Goal: Navigation & Orientation: Understand site structure

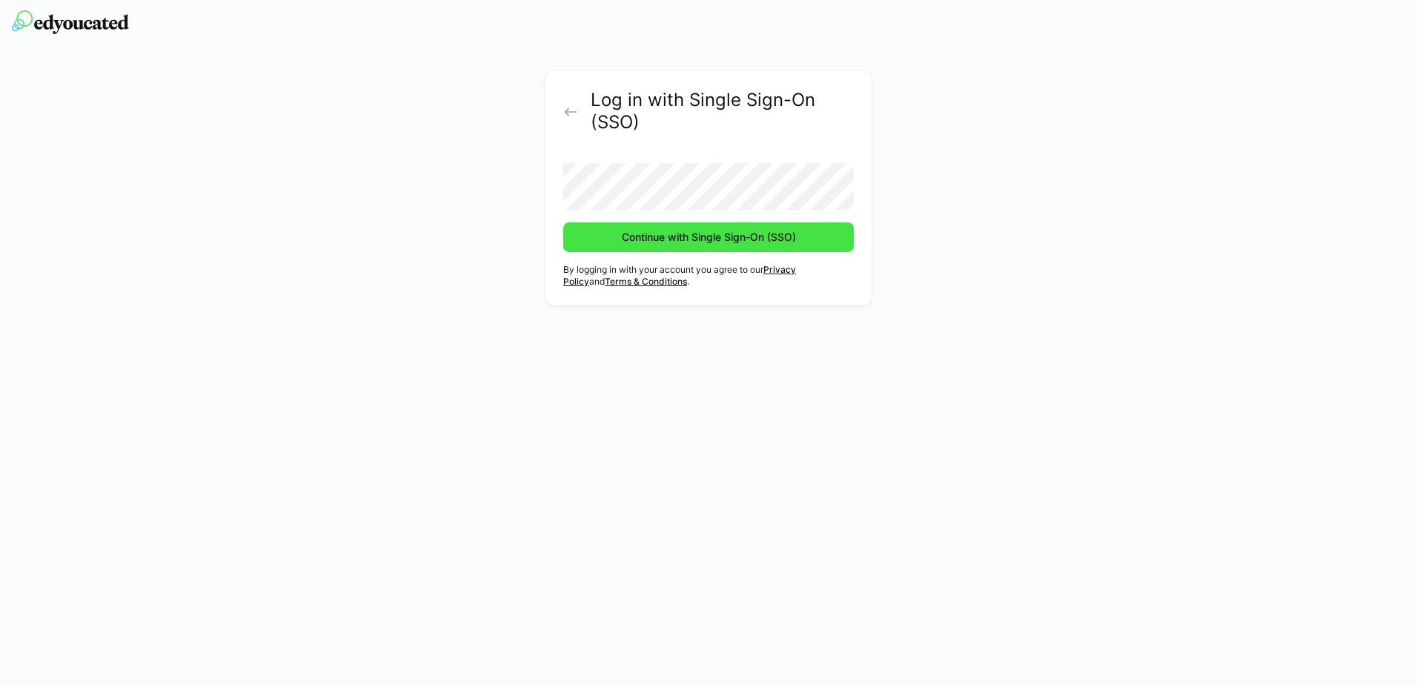
click at [693, 234] on span "Continue with Single Sign-On (SSO)" at bounding box center [709, 237] width 179 height 15
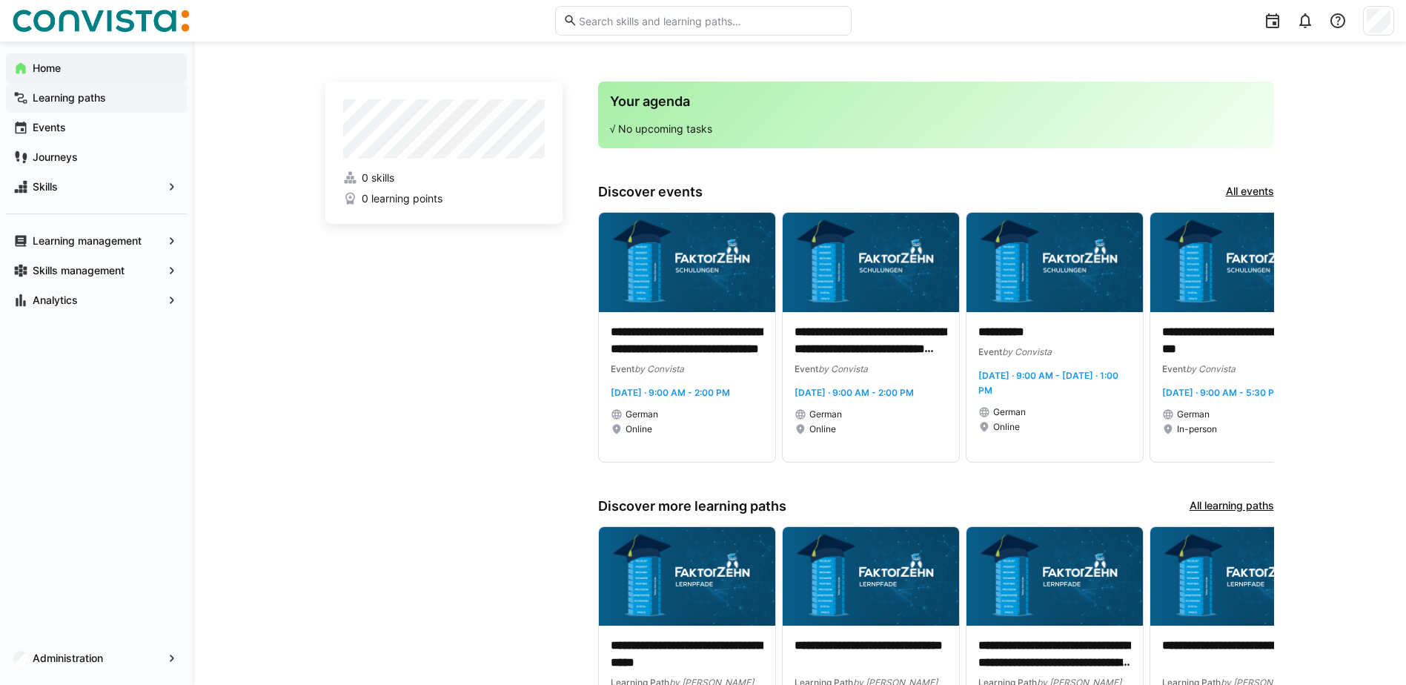
click at [0, 0] on app-navigation-label "Learning paths" at bounding box center [0, 0] width 0 height 0
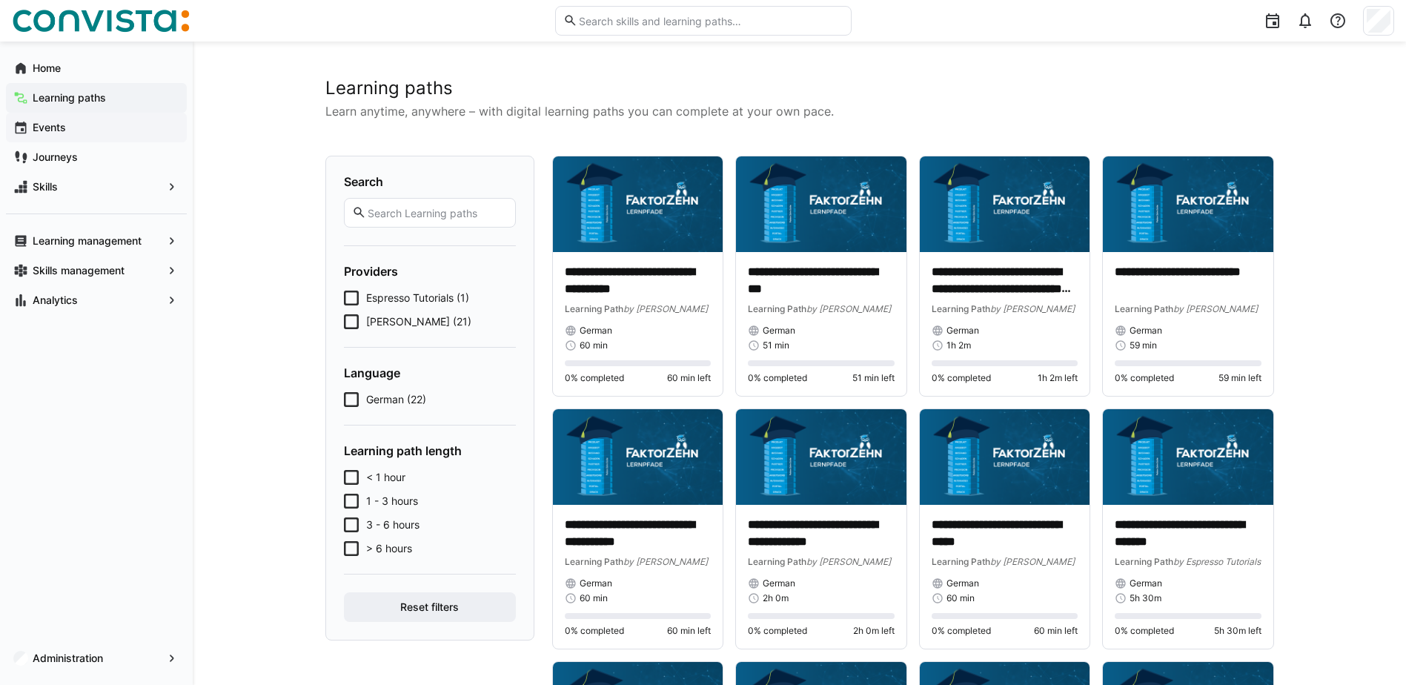
click at [75, 124] on span "Events" at bounding box center [104, 127] width 149 height 15
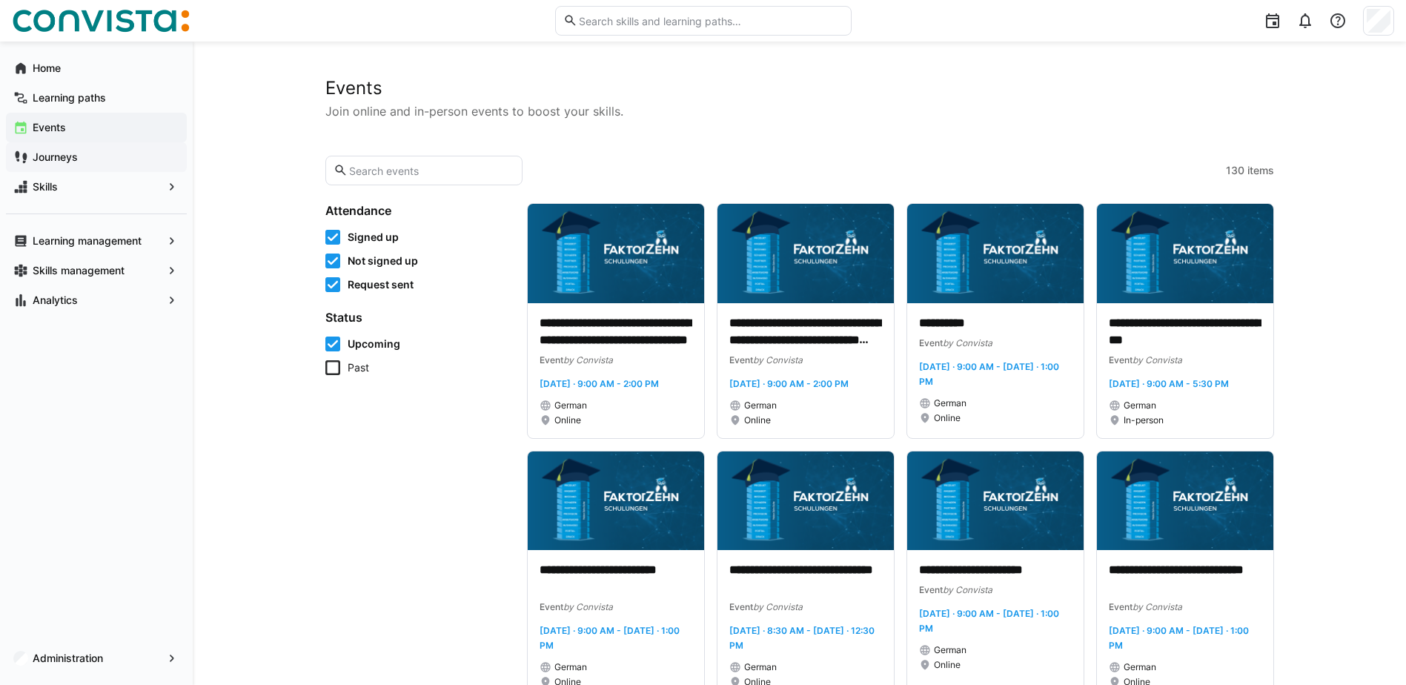
click at [0, 0] on app-navigation-label "Journeys" at bounding box center [0, 0] width 0 height 0
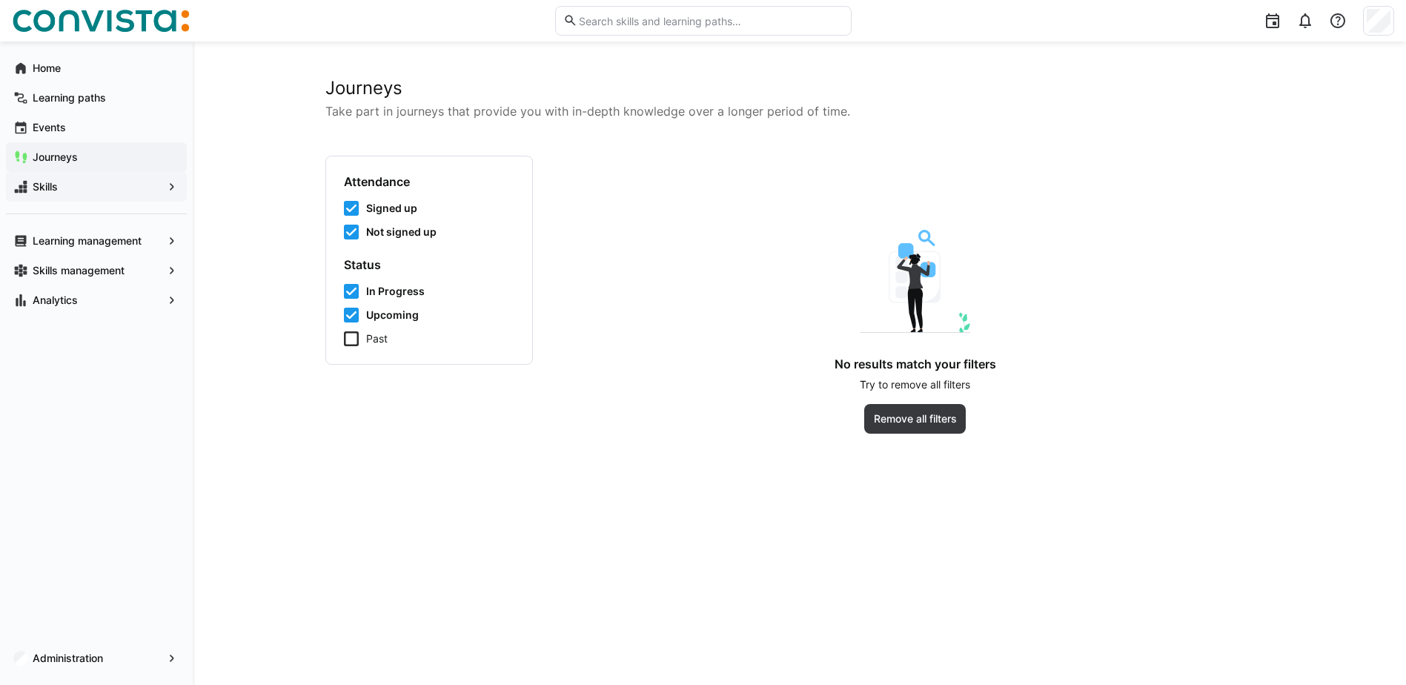
click at [113, 186] on span "Skills" at bounding box center [96, 186] width 132 height 15
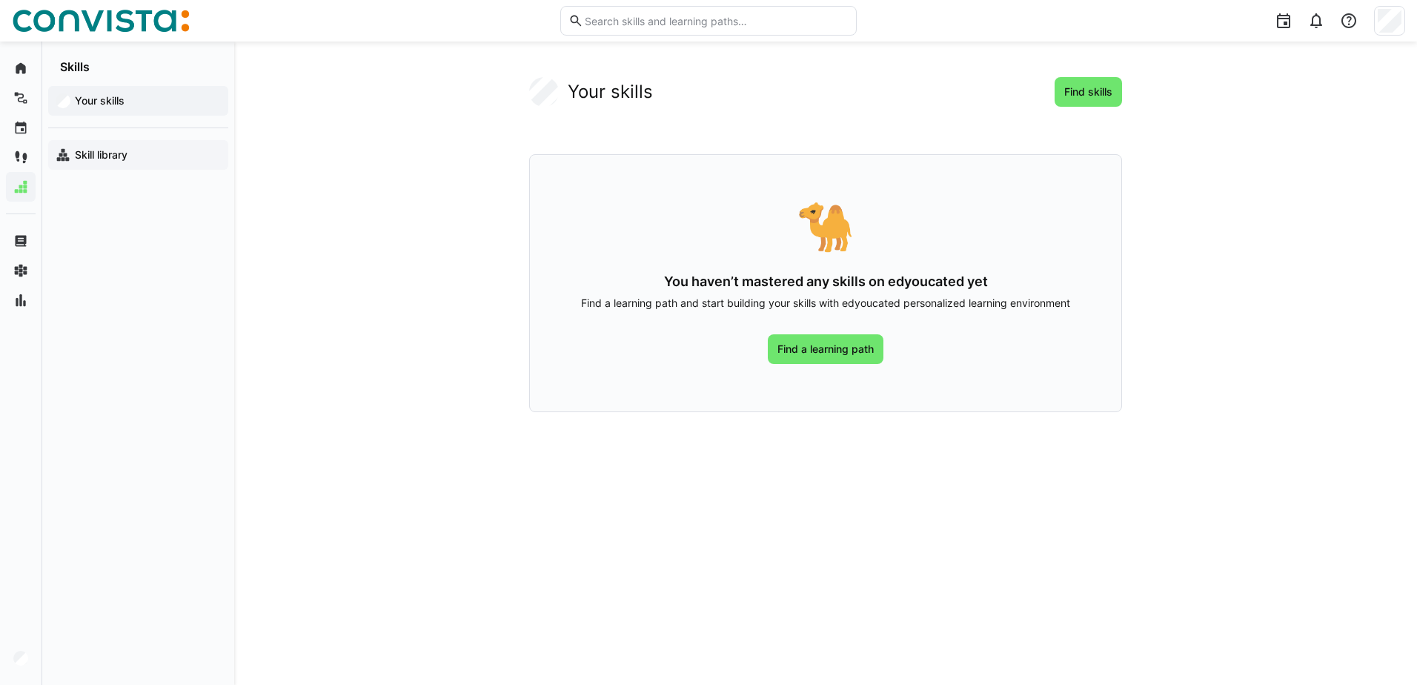
click at [151, 159] on span "Skill library" at bounding box center [147, 154] width 148 height 15
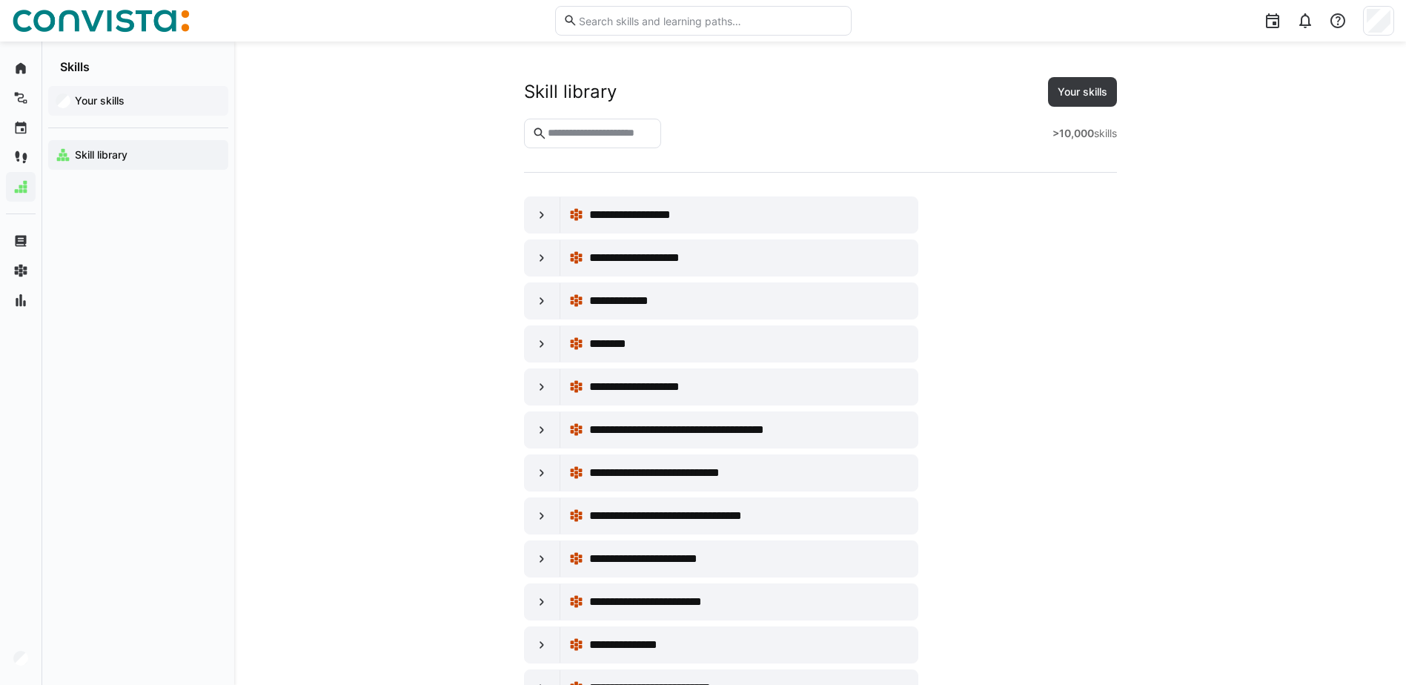
click at [138, 100] on span "Your skills" at bounding box center [147, 100] width 148 height 15
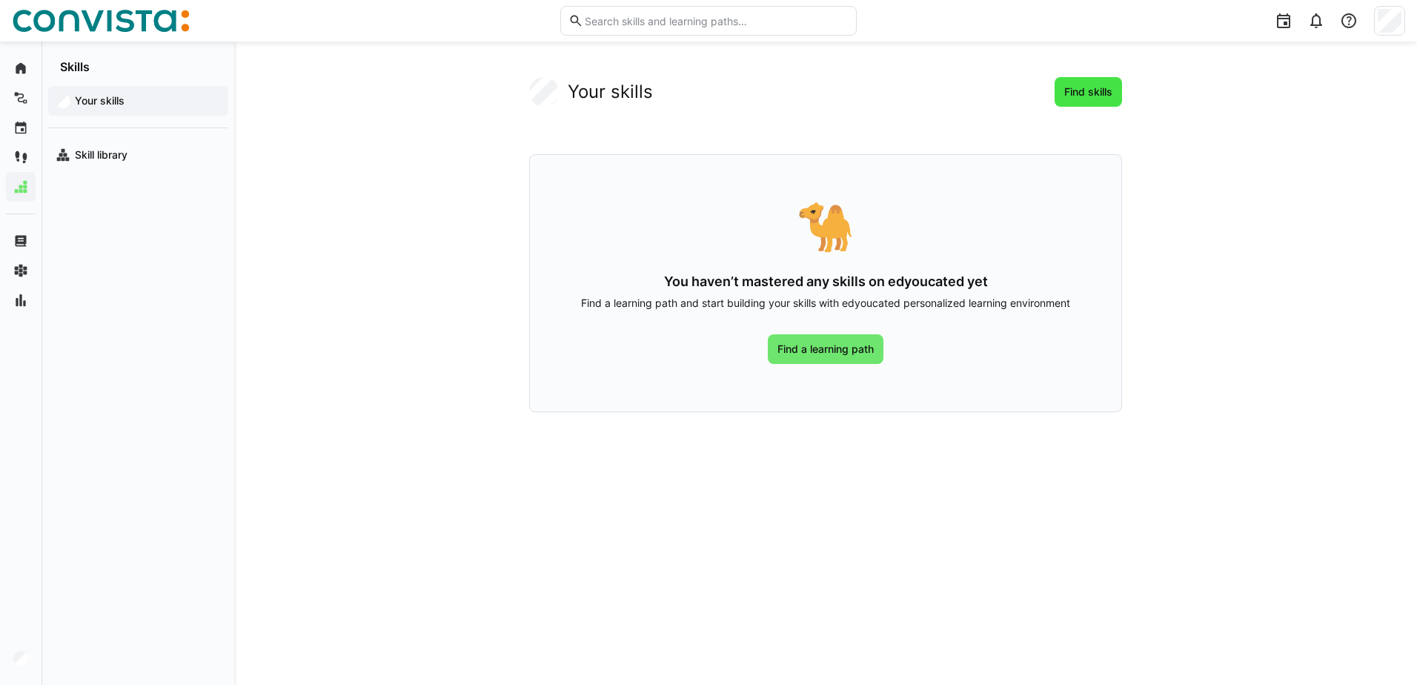
click at [1066, 89] on span "Find skills" at bounding box center [1088, 91] width 53 height 15
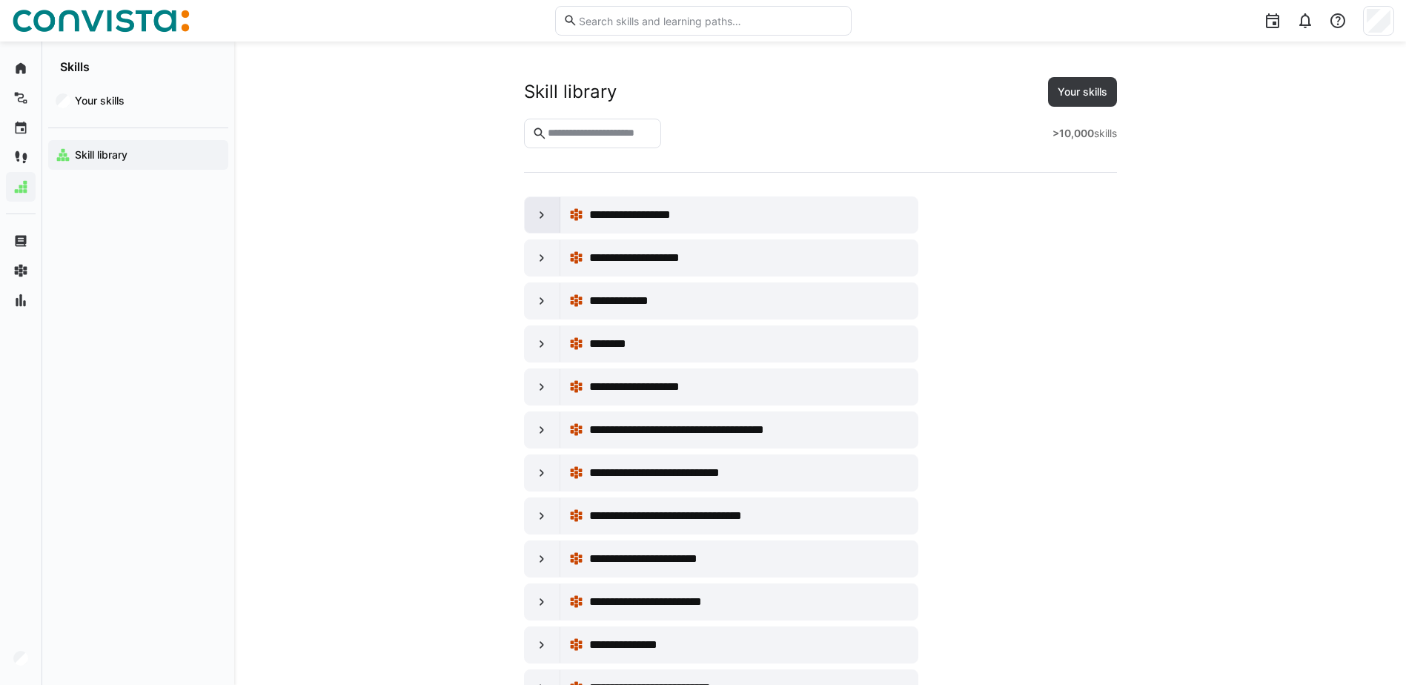
click at [544, 207] on div at bounding box center [543, 215] width 36 height 36
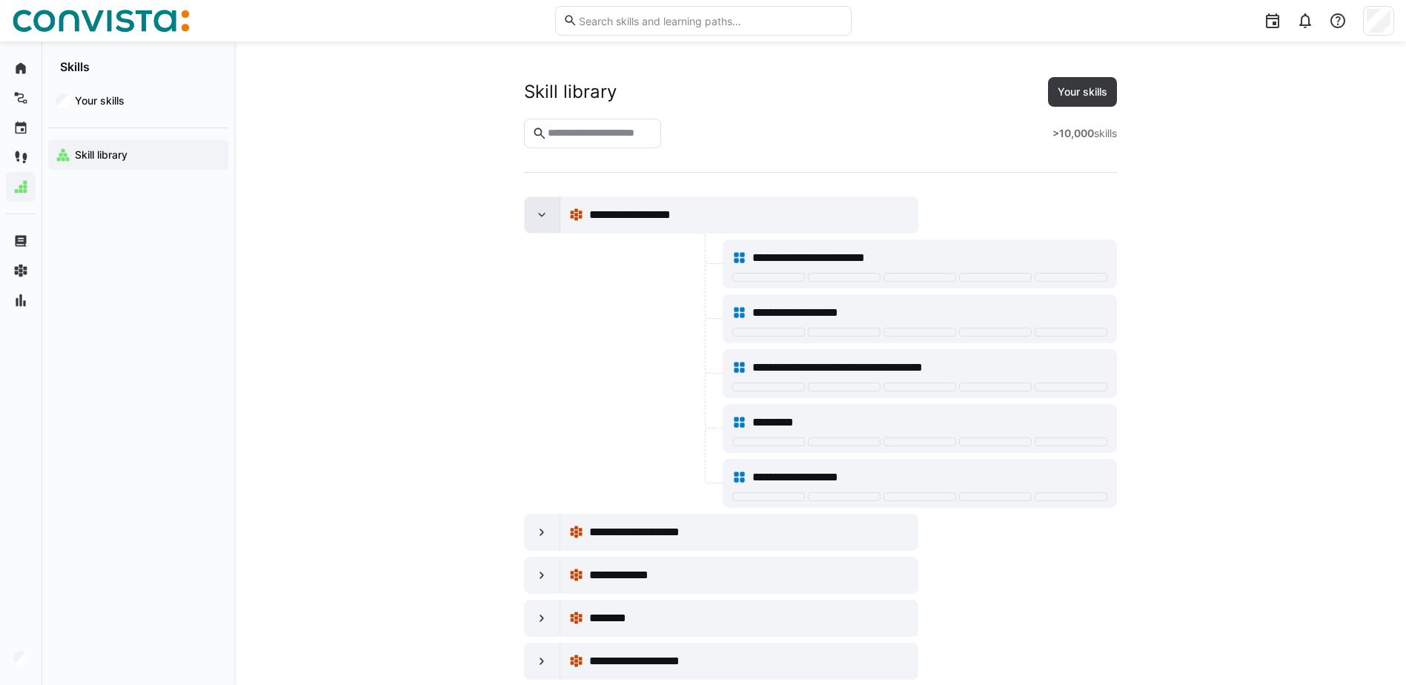
click at [544, 207] on div at bounding box center [543, 215] width 36 height 36
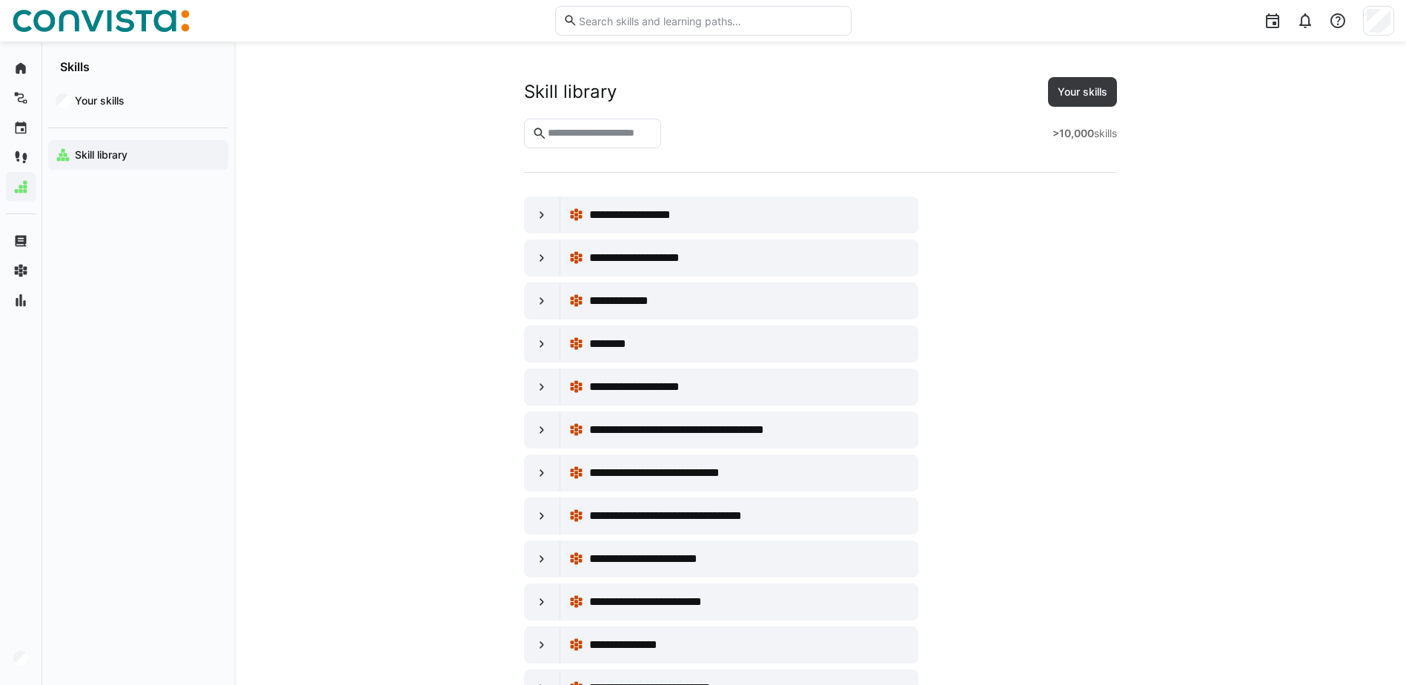
click at [584, 139] on input "text" at bounding box center [599, 133] width 107 height 13
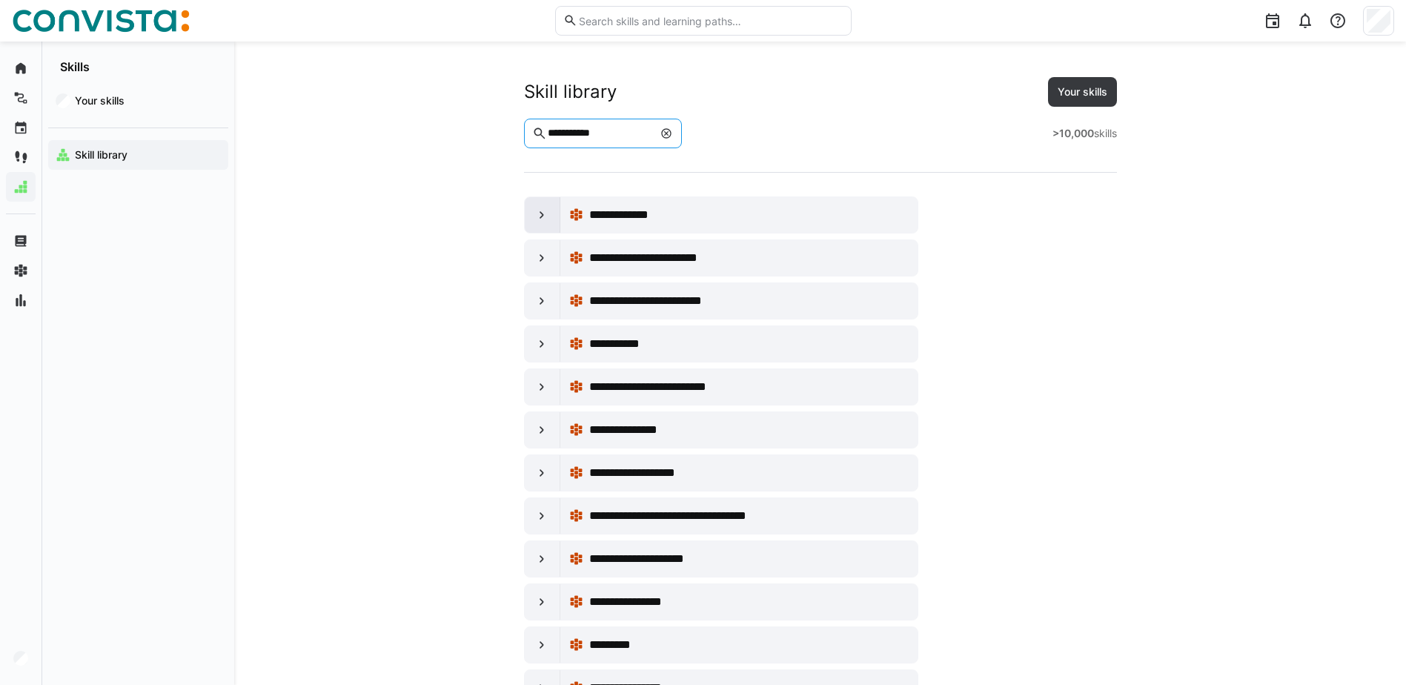
type input "**********"
click at [533, 222] on div at bounding box center [543, 215] width 36 height 36
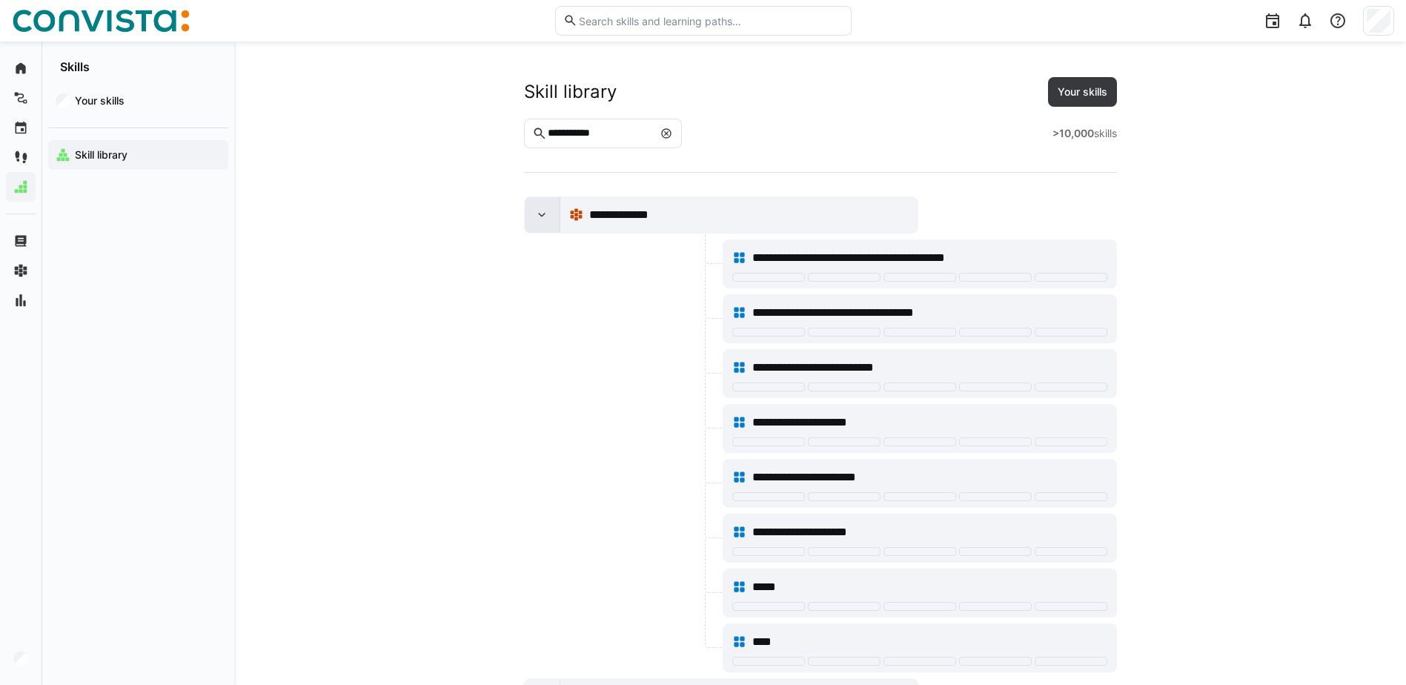
click at [538, 217] on eds-icon at bounding box center [541, 215] width 15 height 15
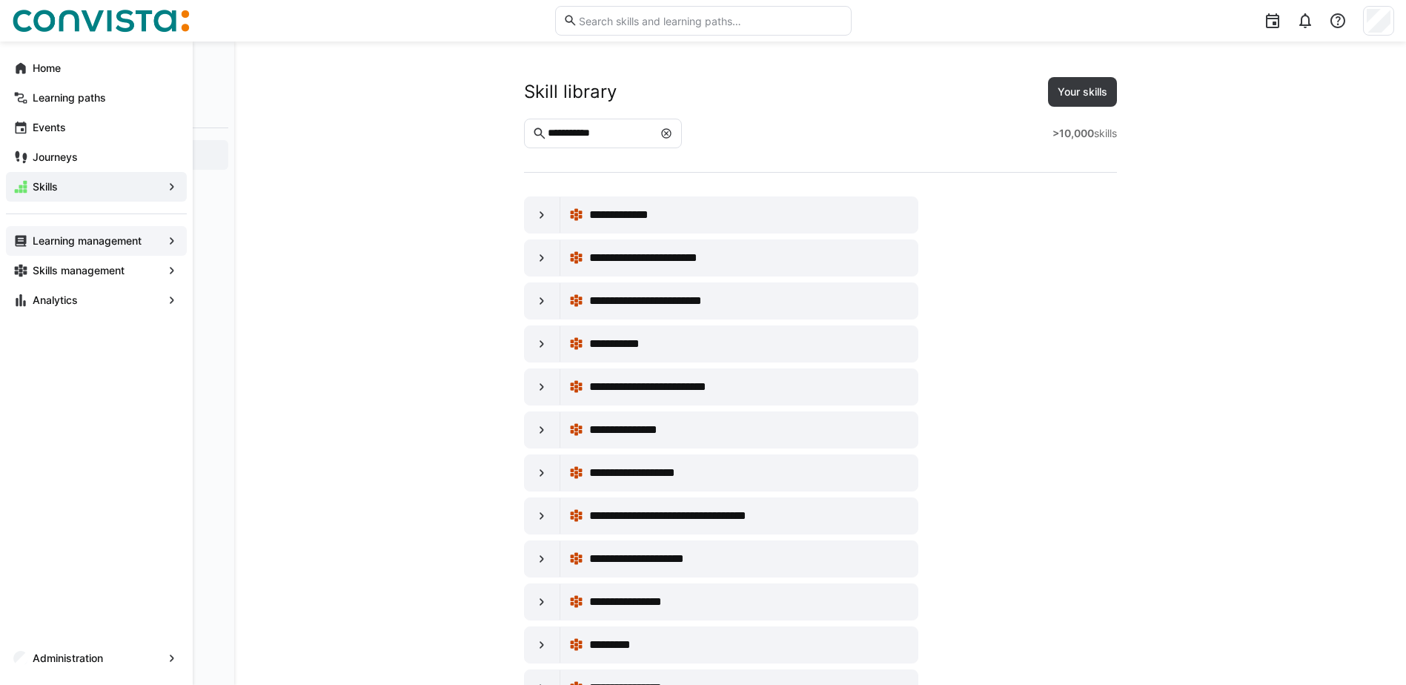
click at [0, 0] on app-navigation-label "Learning management" at bounding box center [0, 0] width 0 height 0
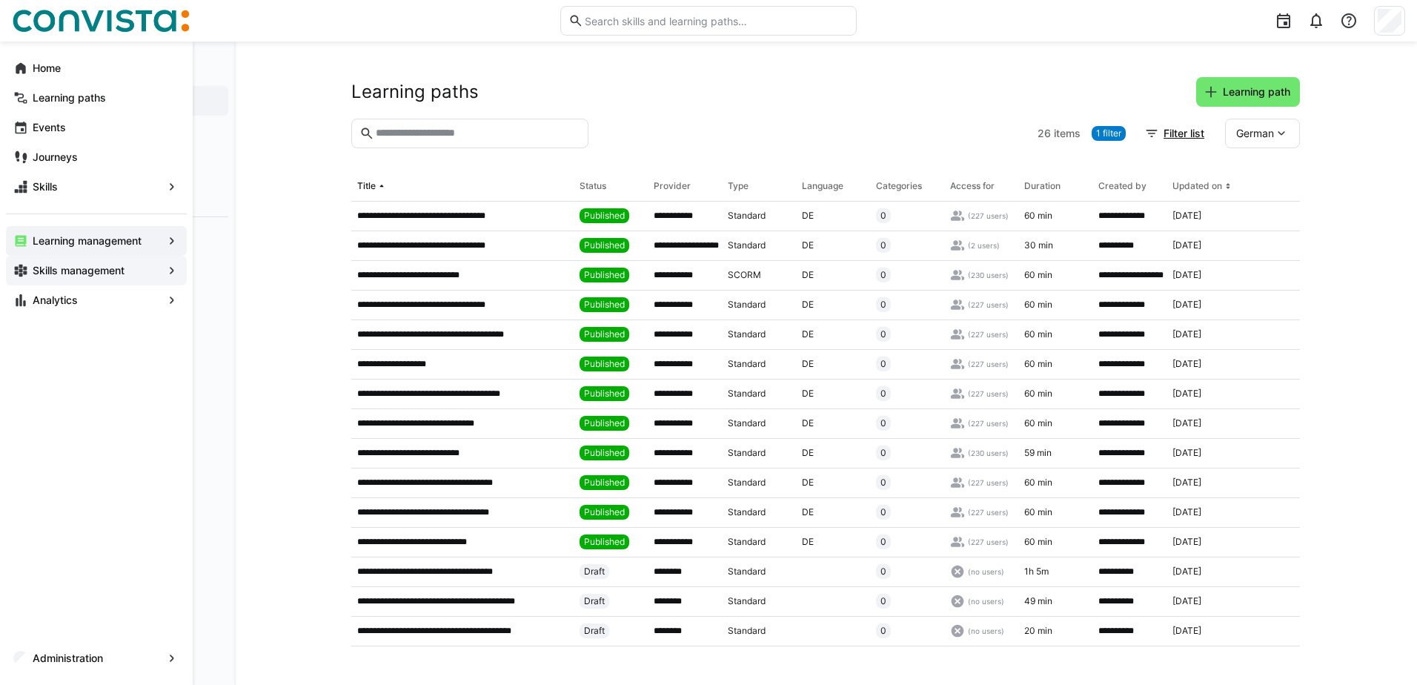
click at [0, 0] on app-navigation-label "Skills management" at bounding box center [0, 0] width 0 height 0
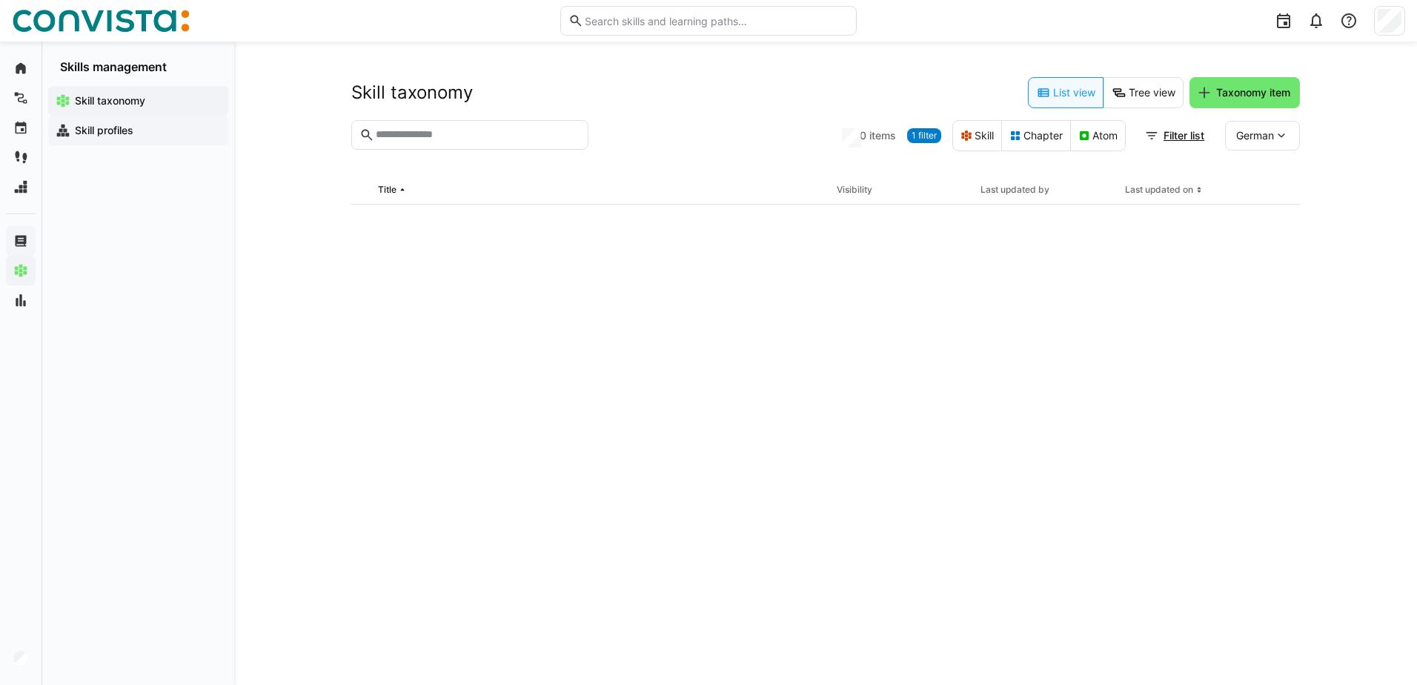
click at [165, 133] on span "Skill profiles" at bounding box center [147, 130] width 148 height 15
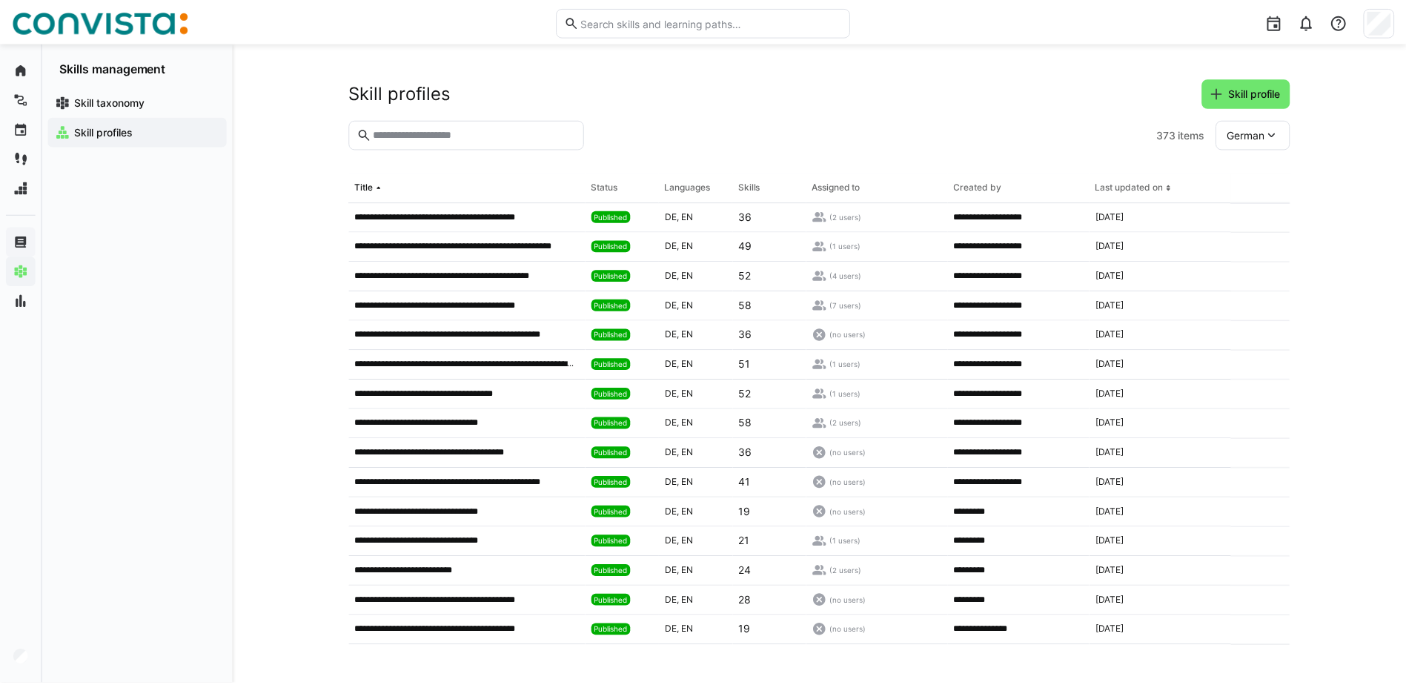
scroll to position [1035, 0]
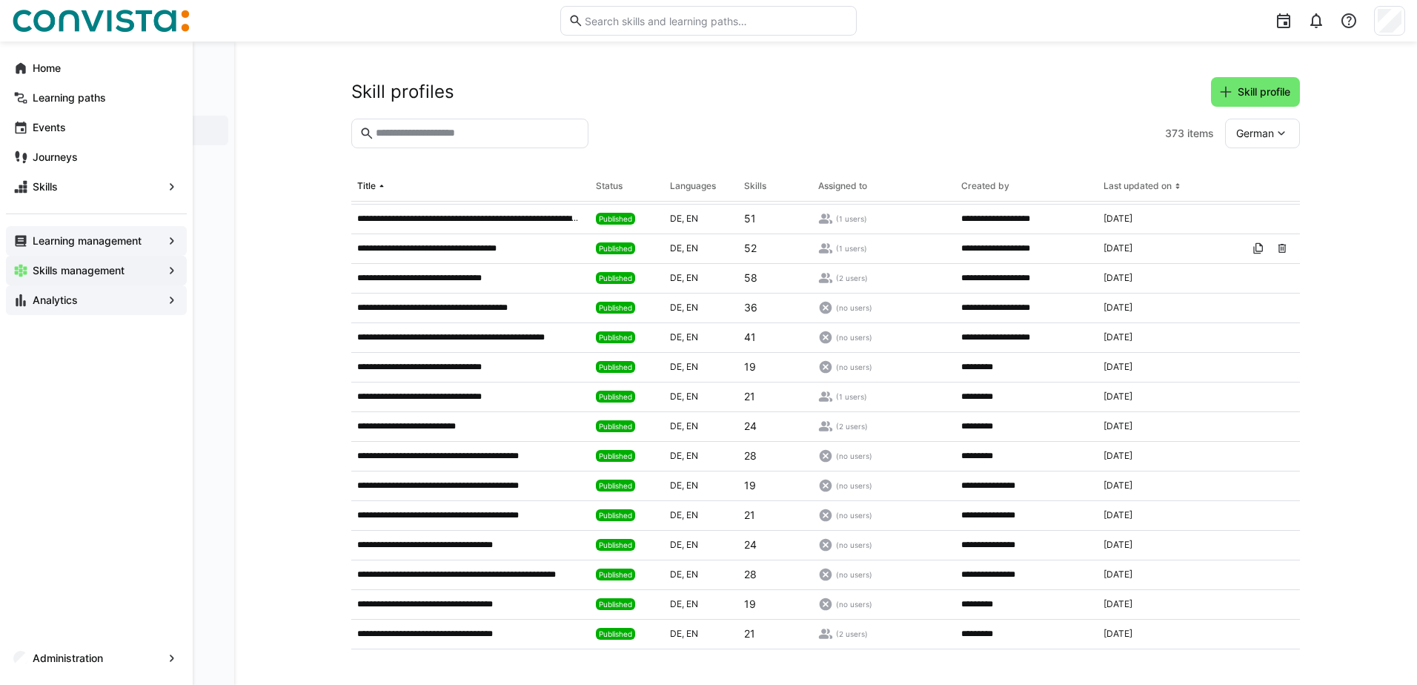
click at [93, 302] on span "Analytics" at bounding box center [96, 300] width 132 height 15
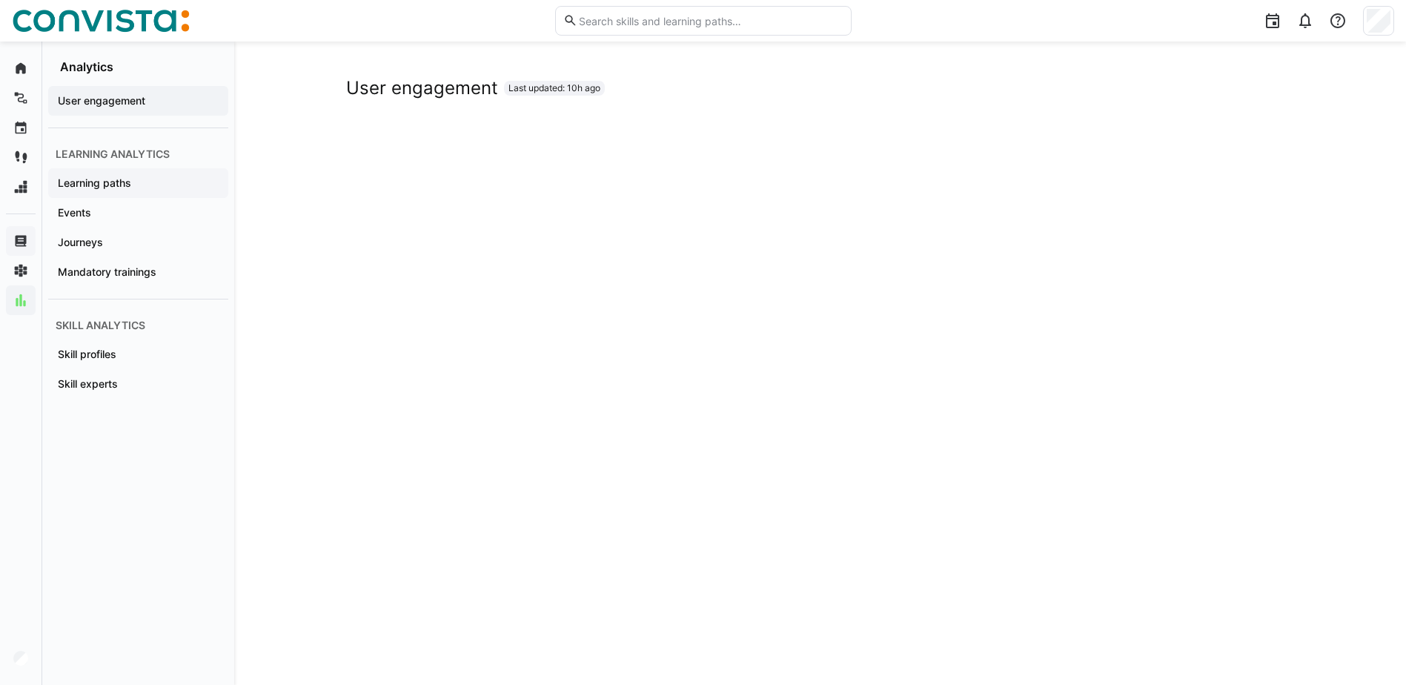
click at [133, 184] on span "Learning paths" at bounding box center [138, 183] width 165 height 15
click at [128, 213] on span "Events" at bounding box center [138, 212] width 165 height 15
click at [167, 240] on span "Journeys" at bounding box center [138, 242] width 165 height 15
click at [163, 354] on span "Skill profiles" at bounding box center [138, 354] width 165 height 15
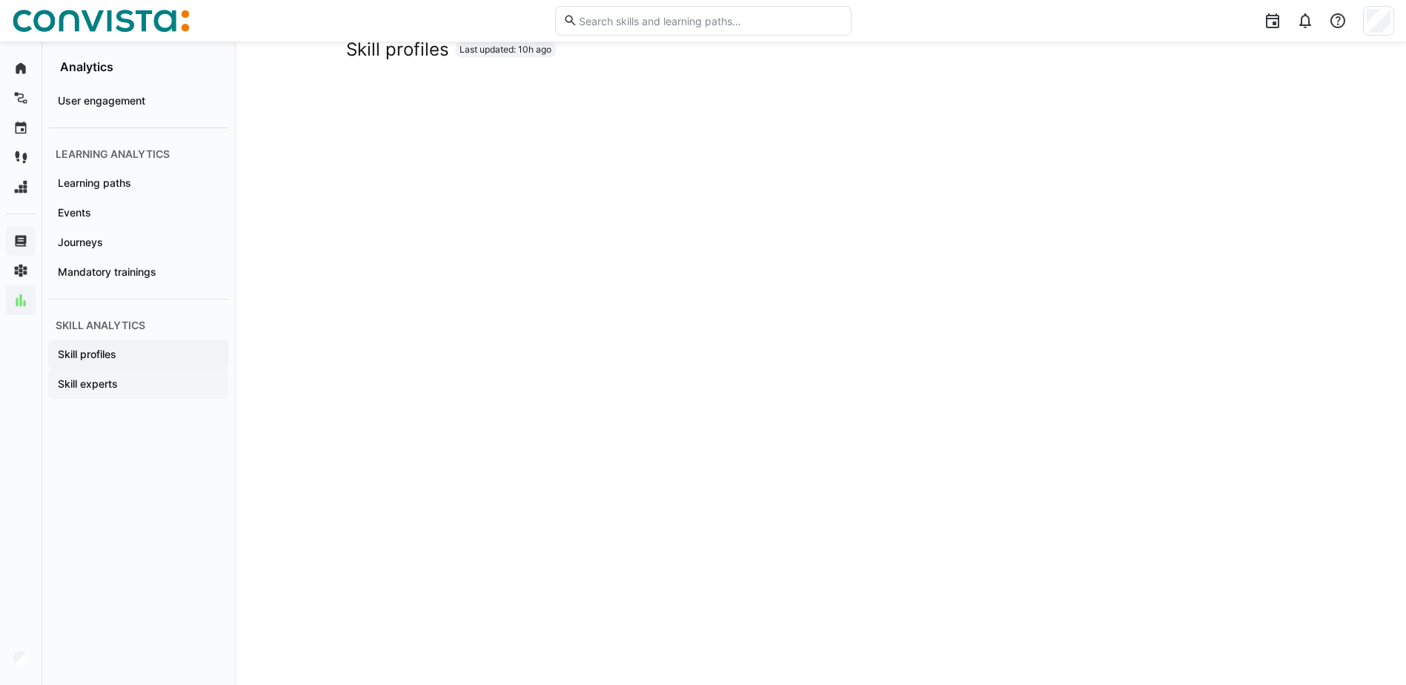
click at [157, 385] on span "Skill experts" at bounding box center [138, 384] width 165 height 15
click at [147, 357] on span "Skill profiles" at bounding box center [138, 354] width 165 height 15
